Goal: Task Accomplishment & Management: Manage account settings

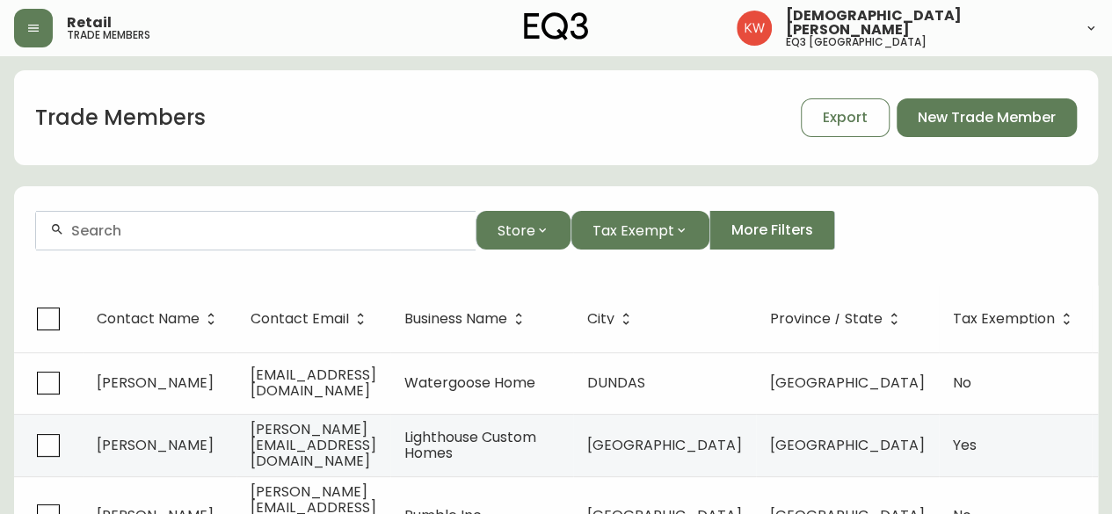
click at [205, 230] on input "text" at bounding box center [266, 230] width 390 height 17
click at [169, 228] on input "text" at bounding box center [266, 230] width 390 height 17
paste input "[EMAIL_ADDRESS][DOMAIN_NAME]"
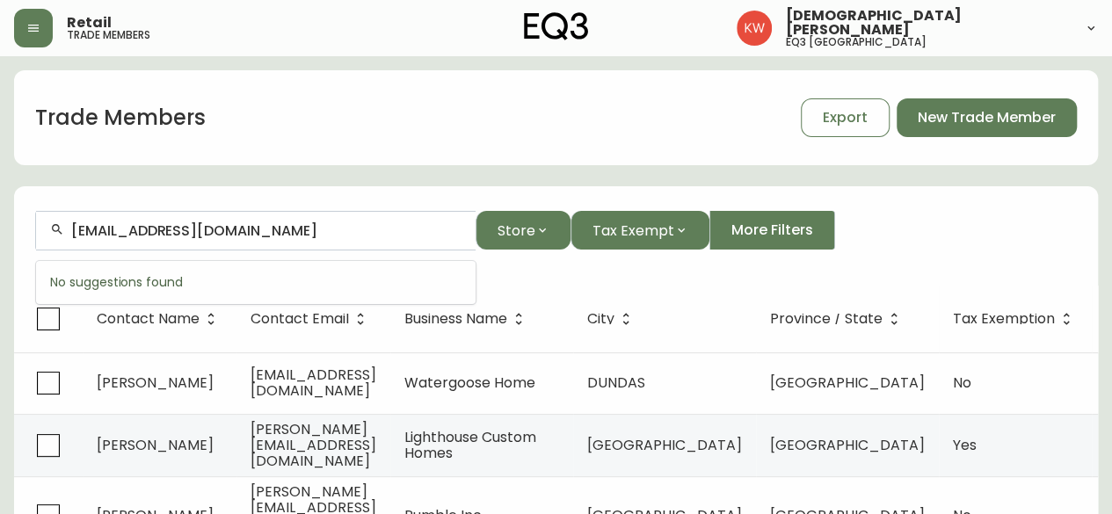
type input "[EMAIL_ADDRESS][DOMAIN_NAME]"
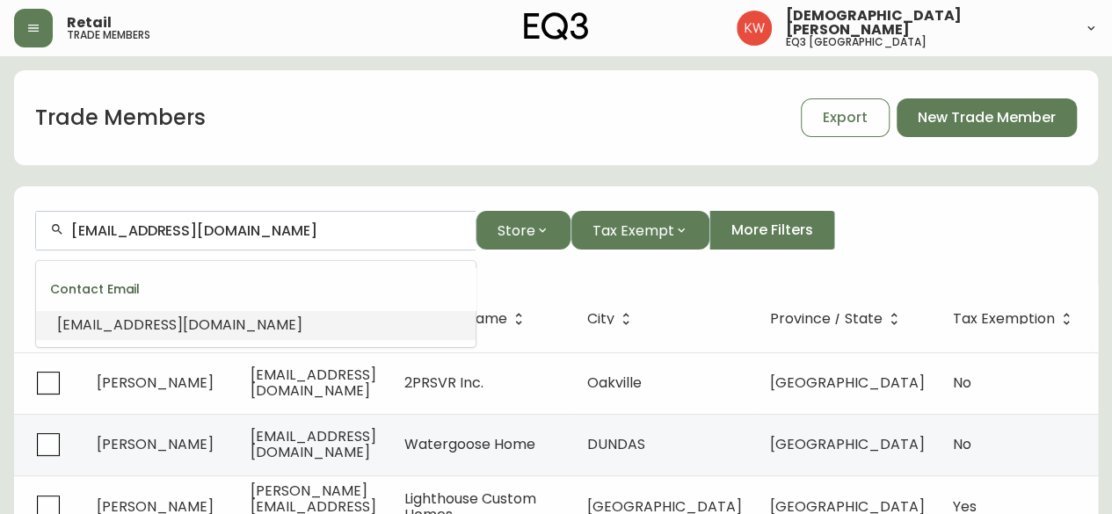
click at [258, 326] on span "[EMAIL_ADDRESS][DOMAIN_NAME]" at bounding box center [179, 325] width 245 height 20
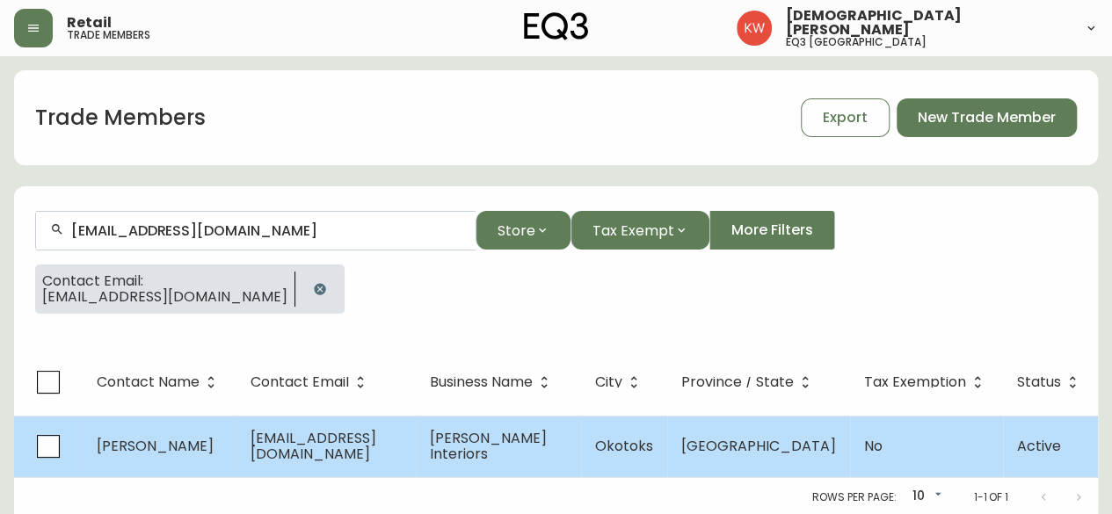
click at [332, 442] on span "[EMAIL_ADDRESS][DOMAIN_NAME]" at bounding box center [314, 446] width 126 height 36
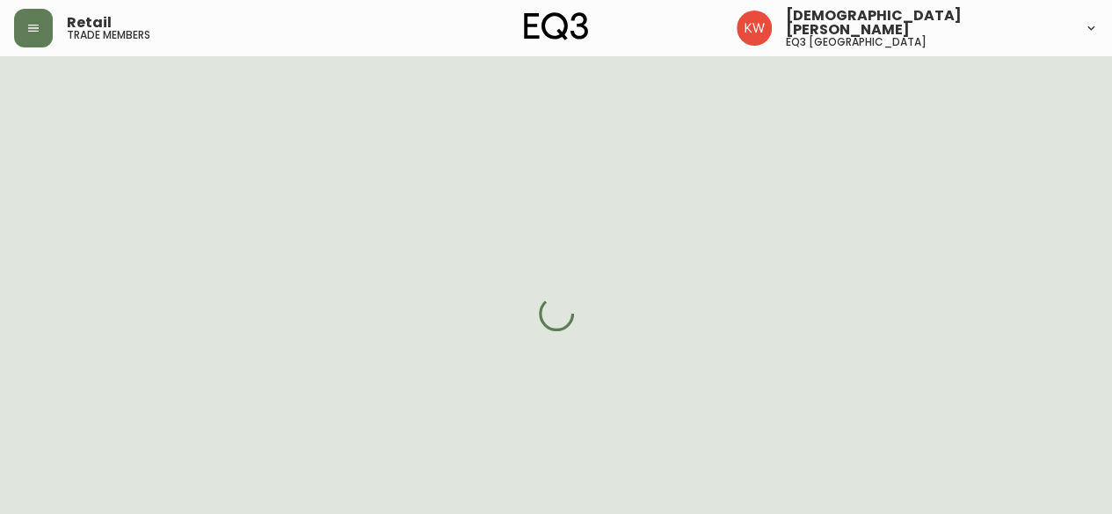
select select "AB"
select select "CA"
select select "CA_EN"
select select "Other"
select select "Interior Designer"
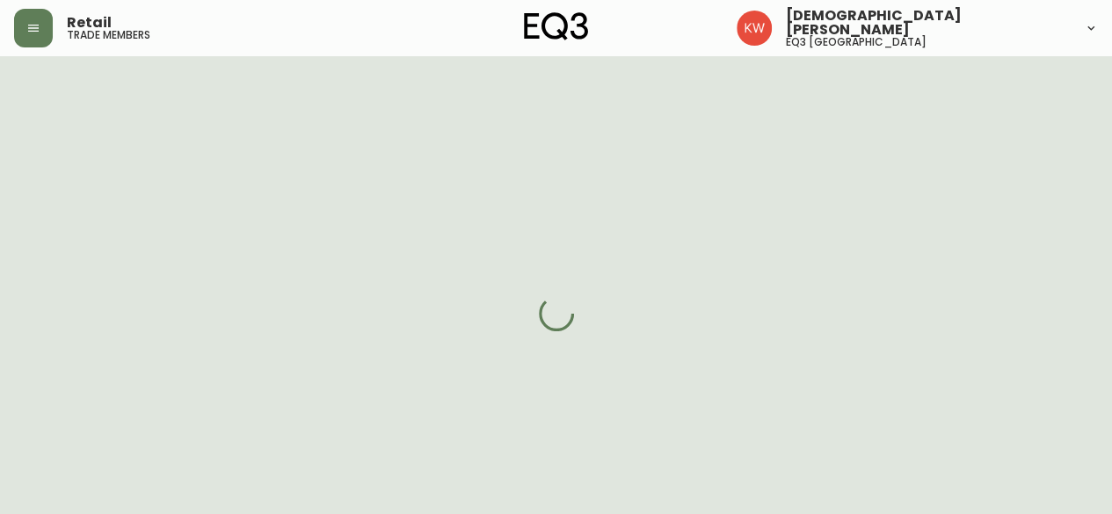
select select "cjw10z96m00006gs08l3o91tv"
select select "false"
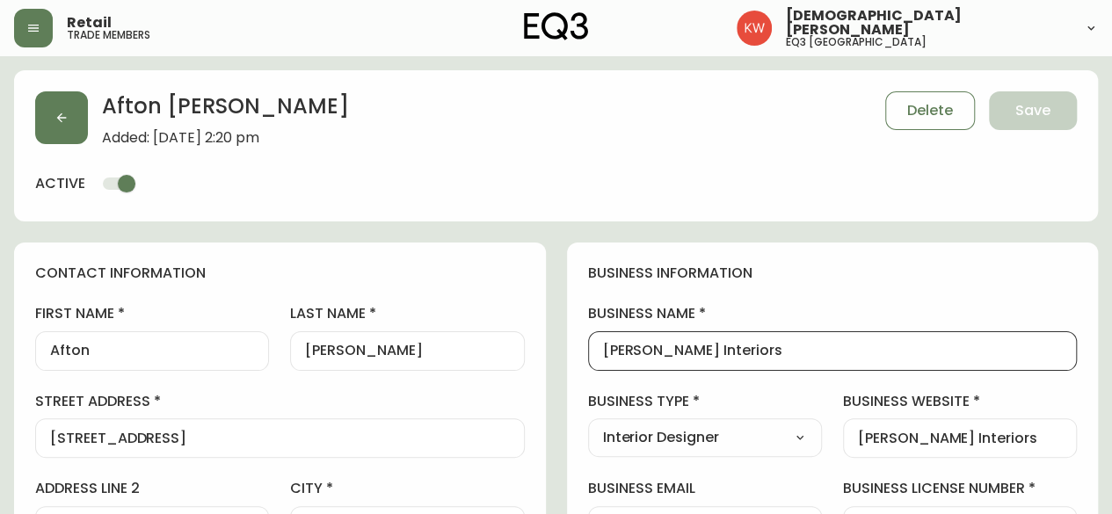
drag, startPoint x: 787, startPoint y: 347, endPoint x: 577, endPoint y: 349, distance: 210.1
